Goal: Task Accomplishment & Management: Use online tool/utility

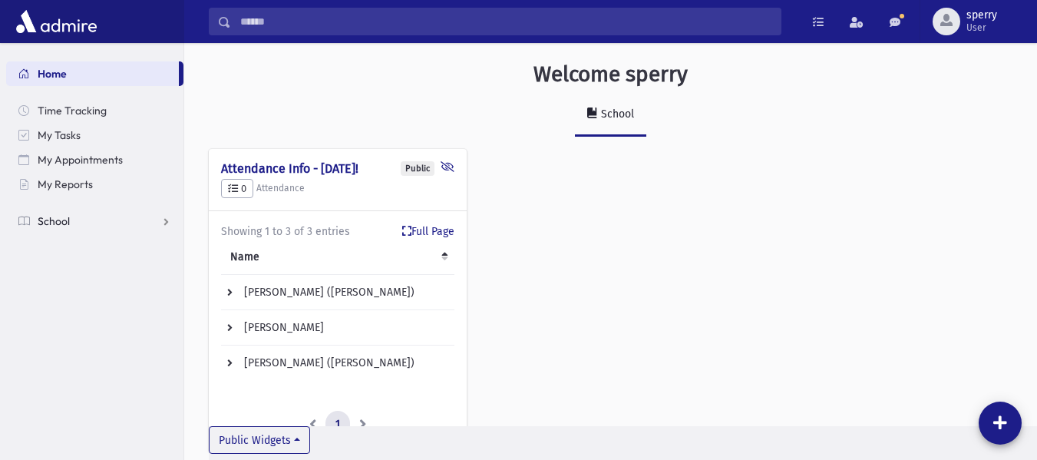
click at [54, 213] on link "School" at bounding box center [94, 221] width 177 height 25
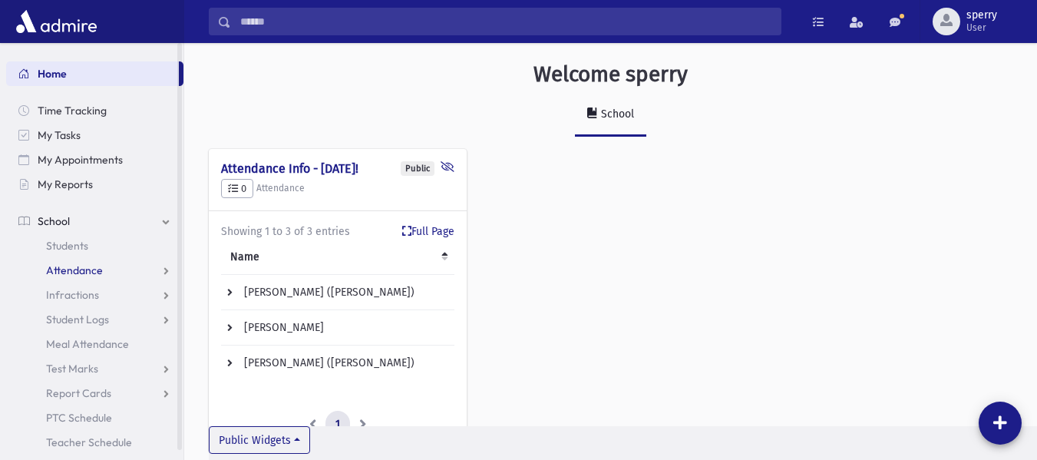
click at [87, 270] on span "Attendance" at bounding box center [74, 270] width 57 height 14
click at [90, 287] on link "Entry" at bounding box center [94, 294] width 177 height 25
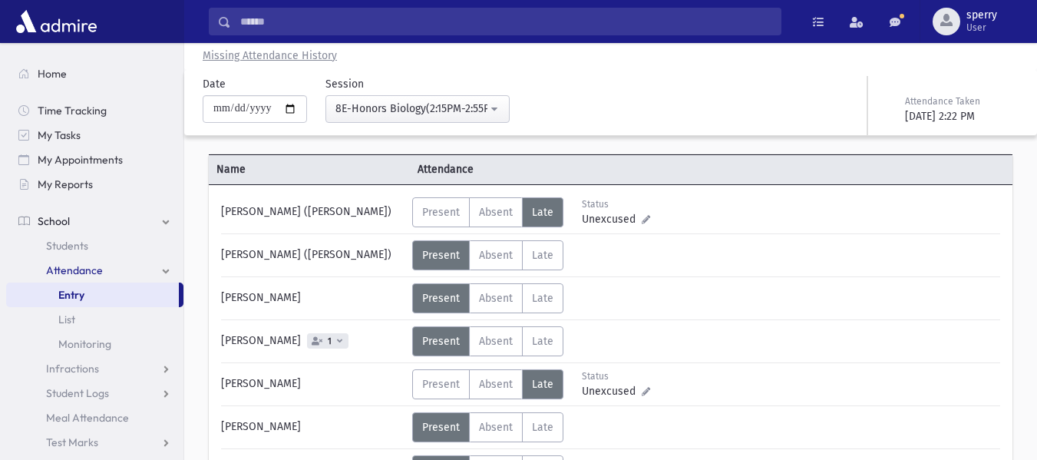
scroll to position [77, 0]
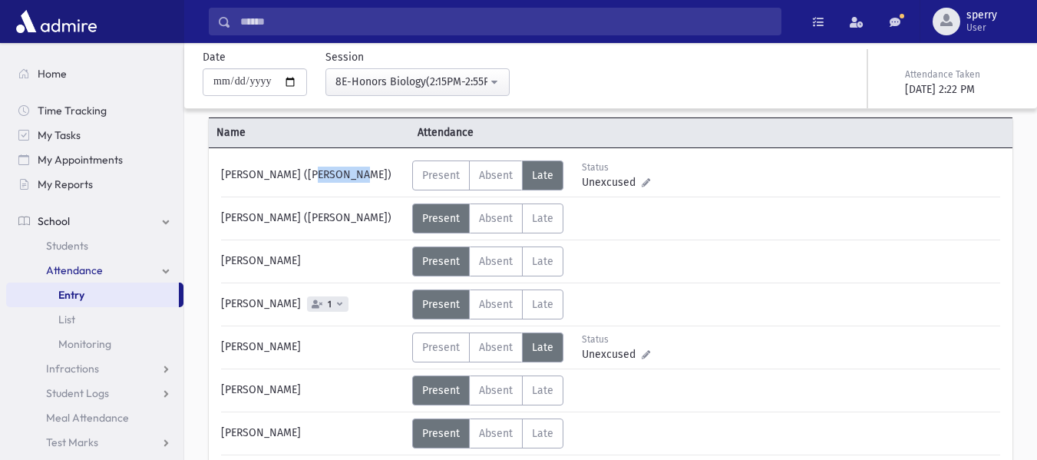
drag, startPoint x: 265, startPoint y: 174, endPoint x: 222, endPoint y: 174, distance: 43.0
click at [222, 174] on div "[PERSON_NAME] ([PERSON_NAME])" at bounding box center [312, 175] width 199 height 30
copy div "Friedman"
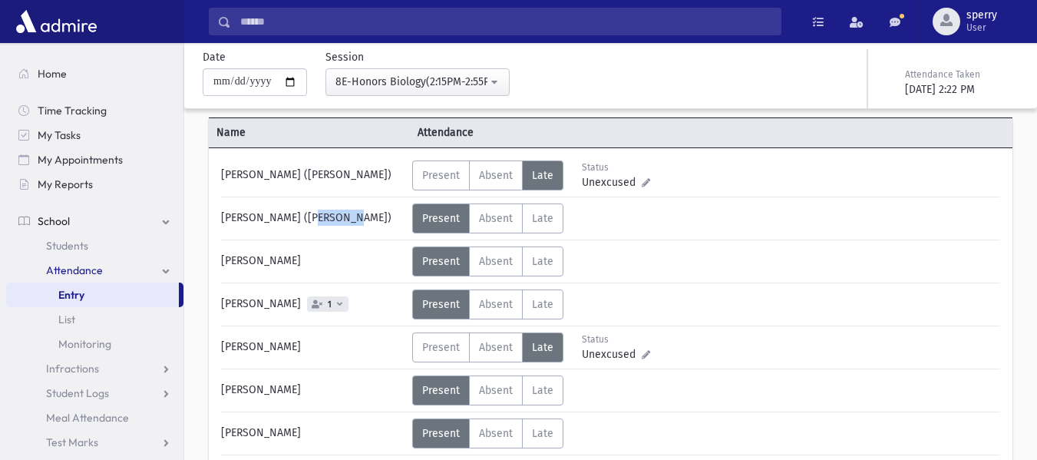
drag, startPoint x: 221, startPoint y: 219, endPoint x: 263, endPoint y: 216, distance: 42.3
click at [263, 216] on div "Frommer, Mordechai Menachem (Mordechai)" at bounding box center [312, 218] width 199 height 30
copy div "Frommer"
